Goal: Navigation & Orientation: Find specific page/section

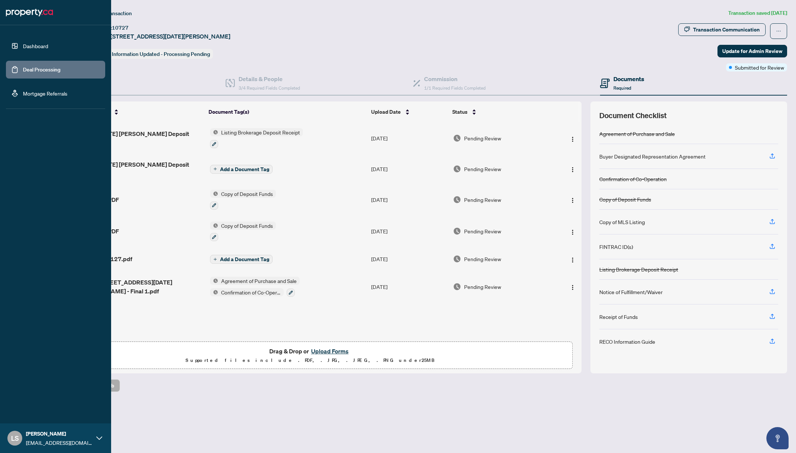
click at [47, 38] on li "Dashboard Deal Processing Mortgage Referrals" at bounding box center [55, 69] width 99 height 77
click at [48, 46] on link "Dashboard" at bounding box center [35, 46] width 25 height 7
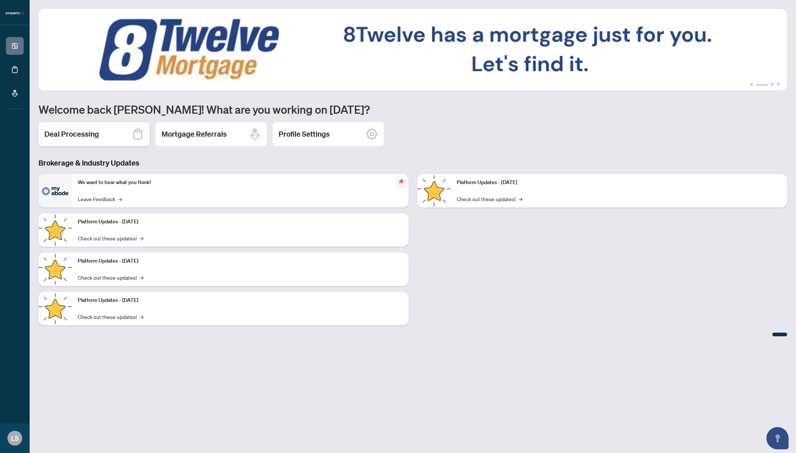
click at [119, 130] on div "Deal Processing" at bounding box center [94, 134] width 111 height 24
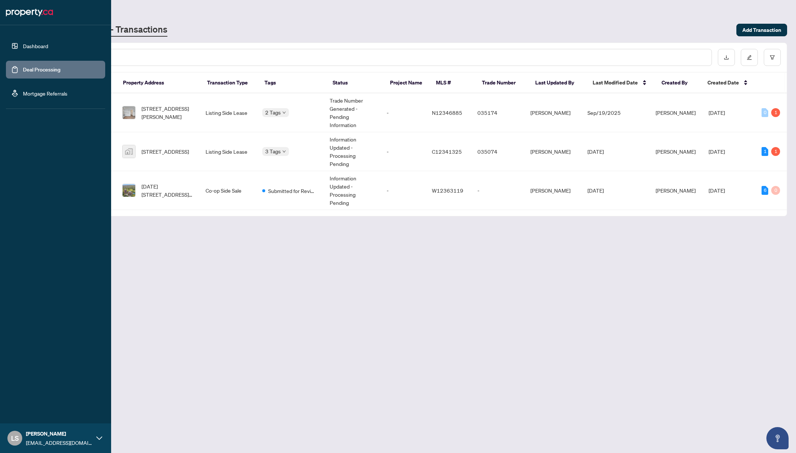
click at [27, 48] on link "Dashboard" at bounding box center [35, 46] width 25 height 7
